Goal: Find specific fact: Find specific fact

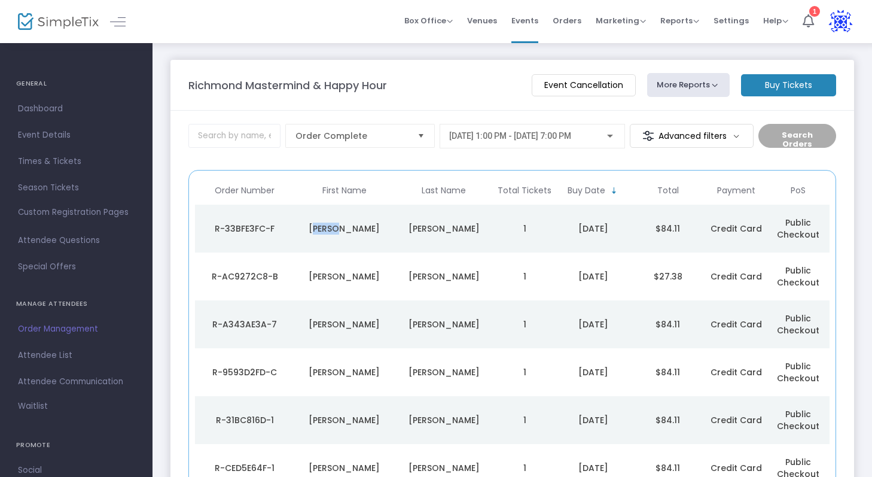
drag, startPoint x: 355, startPoint y: 228, endPoint x: 322, endPoint y: 228, distance: 33.5
click at [322, 228] on div "Paige" at bounding box center [343, 229] width 93 height 12
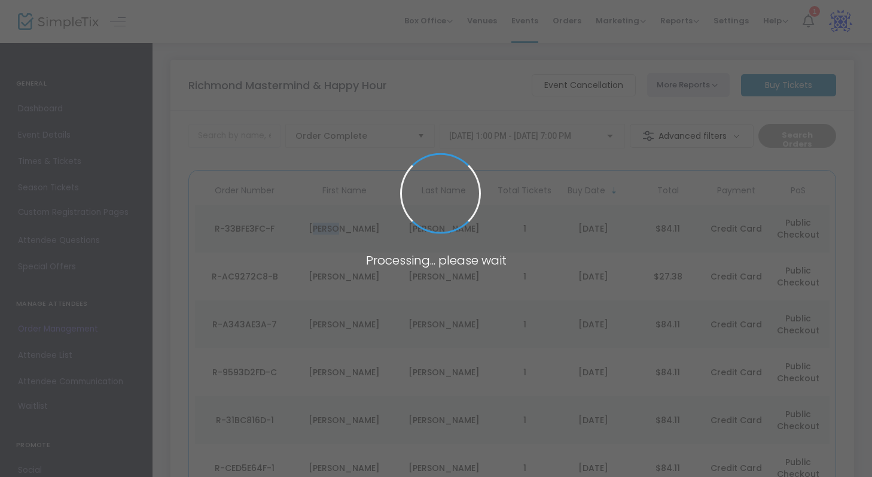
copy div "Paige"
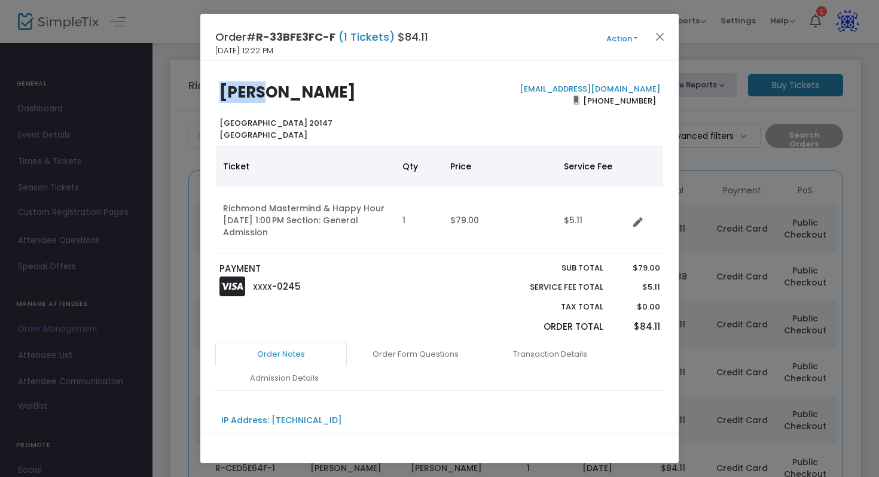
drag, startPoint x: 264, startPoint y: 93, endPoint x: 217, endPoint y: 93, distance: 47.3
click at [217, 93] on div "Paige McLaughlin Ontario 20147 United States" at bounding box center [327, 111] width 226 height 57
copy b "Paige"
drag, startPoint x: 368, startPoint y: 88, endPoint x: 274, endPoint y: 85, distance: 94.6
click at [273, 85] on h2 "Paige McLaughlin" at bounding box center [327, 92] width 215 height 19
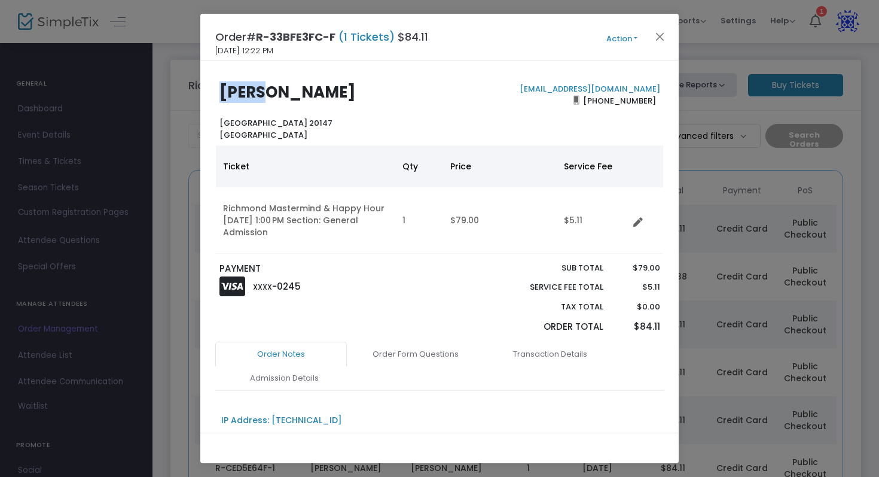
copy b "McLaughlin"
click at [666, 37] on button "Close" at bounding box center [661, 37] width 16 height 16
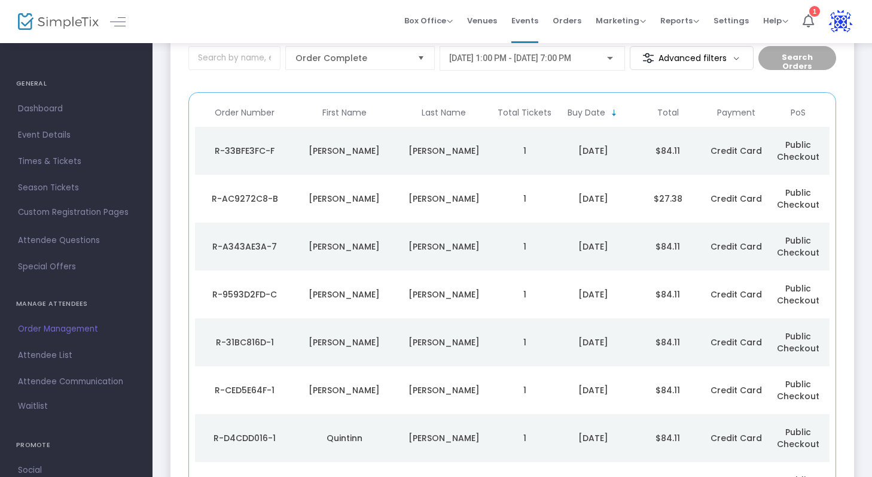
scroll to position [111, 0]
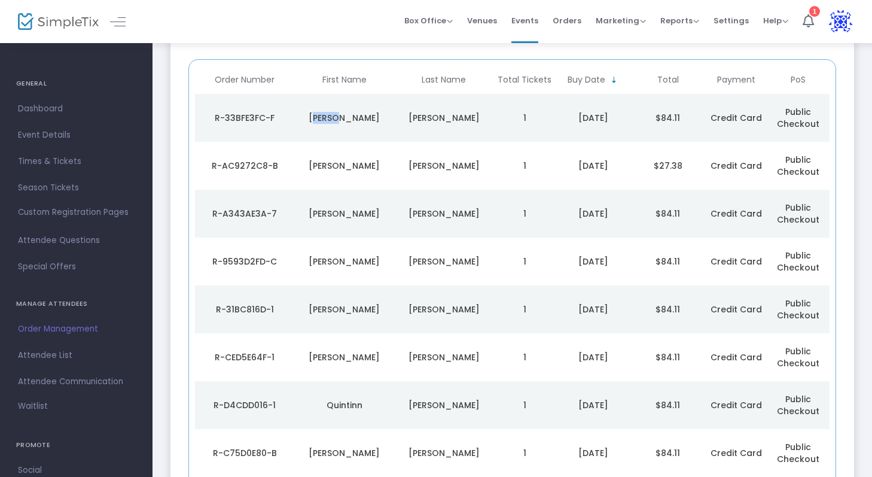
drag, startPoint x: 329, startPoint y: 118, endPoint x: 364, endPoint y: 117, distance: 34.7
click at [364, 117] on div "Paige" at bounding box center [343, 118] width 93 height 12
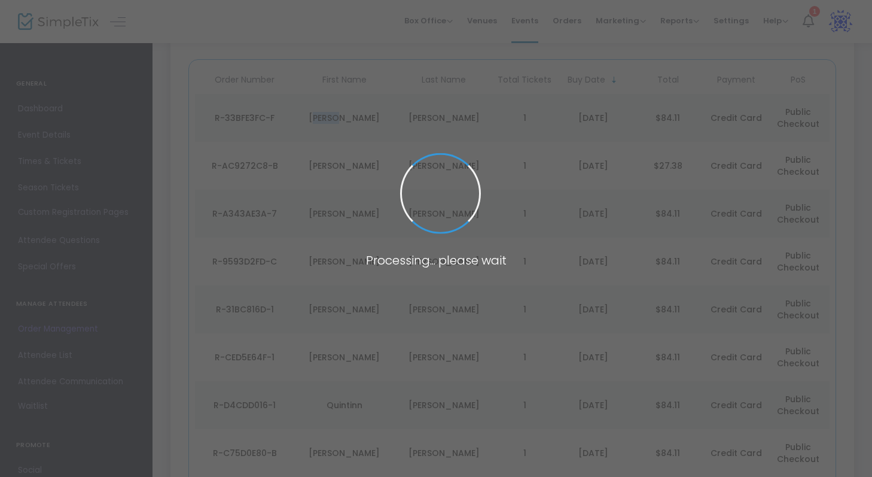
copy div "Paige"
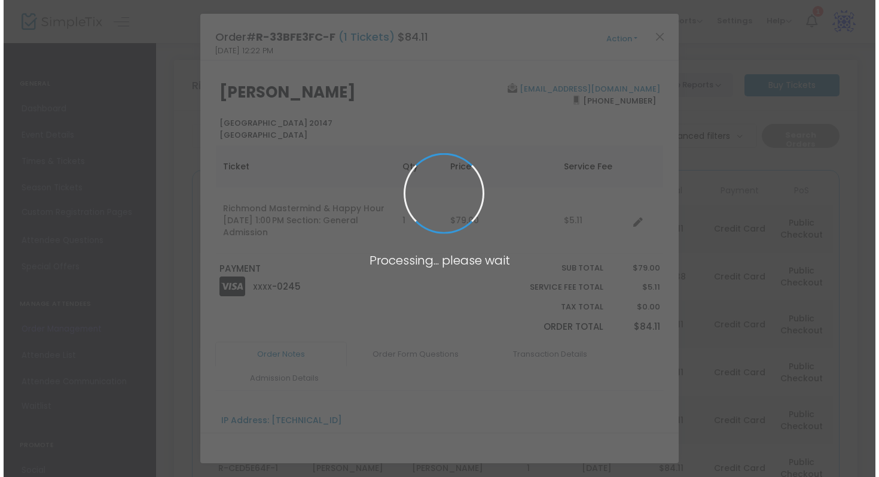
scroll to position [0, 0]
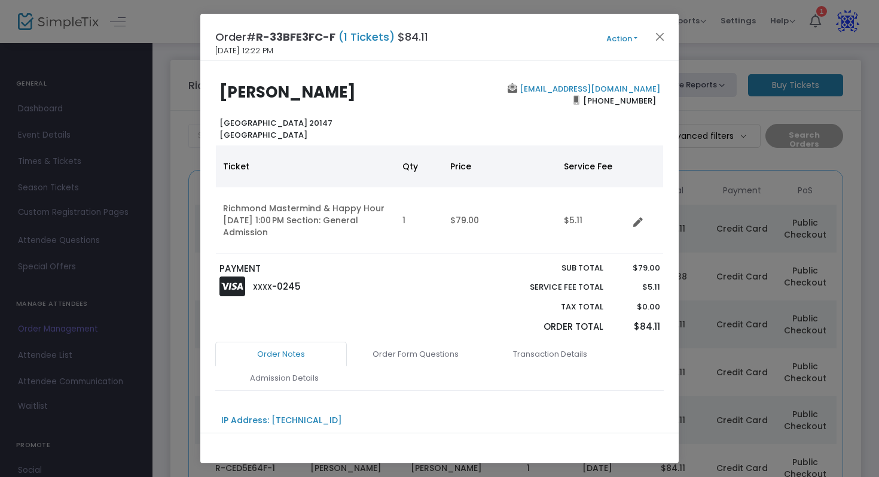
drag, startPoint x: 367, startPoint y: 94, endPoint x: 270, endPoint y: 90, distance: 97.0
click at [270, 90] on h2 "Paige McLaughlin" at bounding box center [327, 92] width 215 height 19
copy b "McLaughlin"
